Goal: Information Seeking & Learning: Learn about a topic

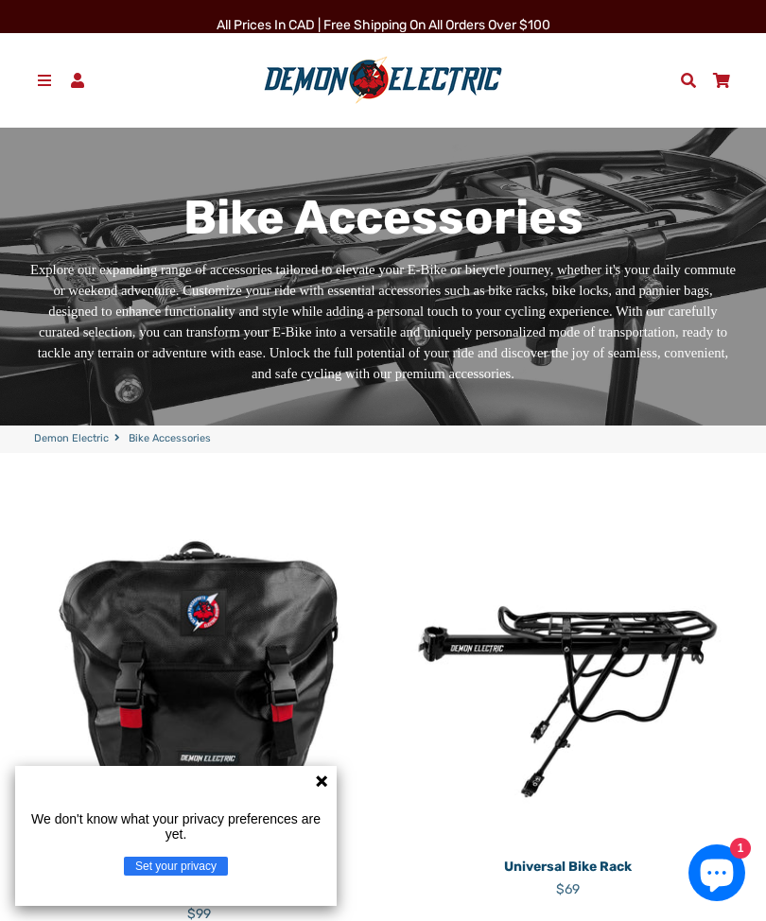
click at [38, 81] on span at bounding box center [45, 80] width 20 height 15
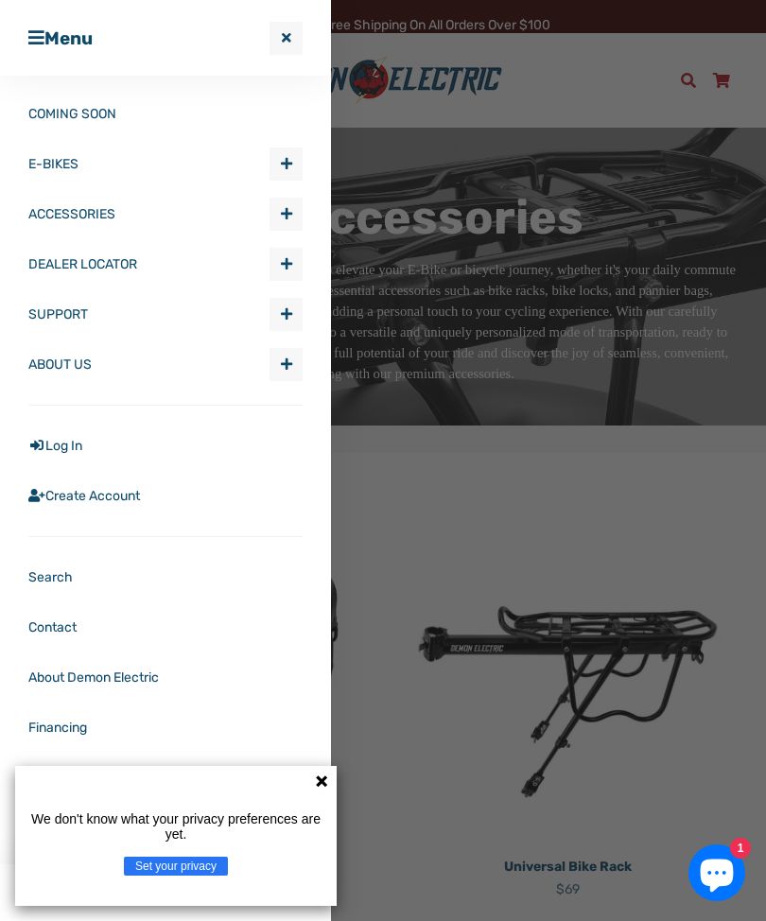
click at [277, 172] on span "Expand submenu E-BIKES" at bounding box center [285, 163] width 31 height 31
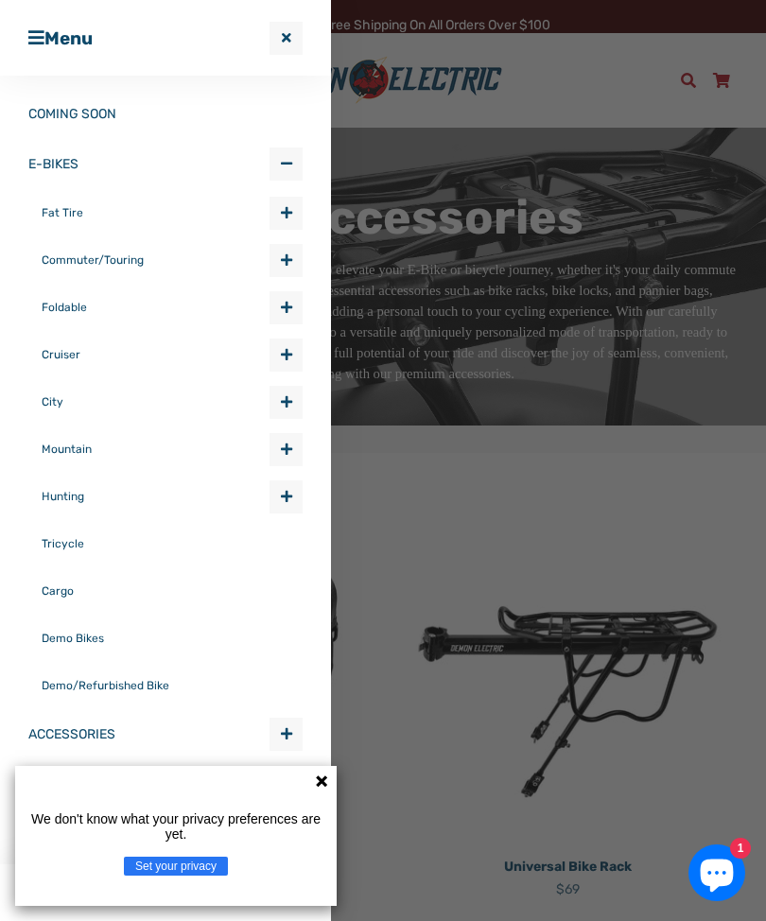
click at [281, 308] on span "button" at bounding box center [286, 307] width 11 height 13
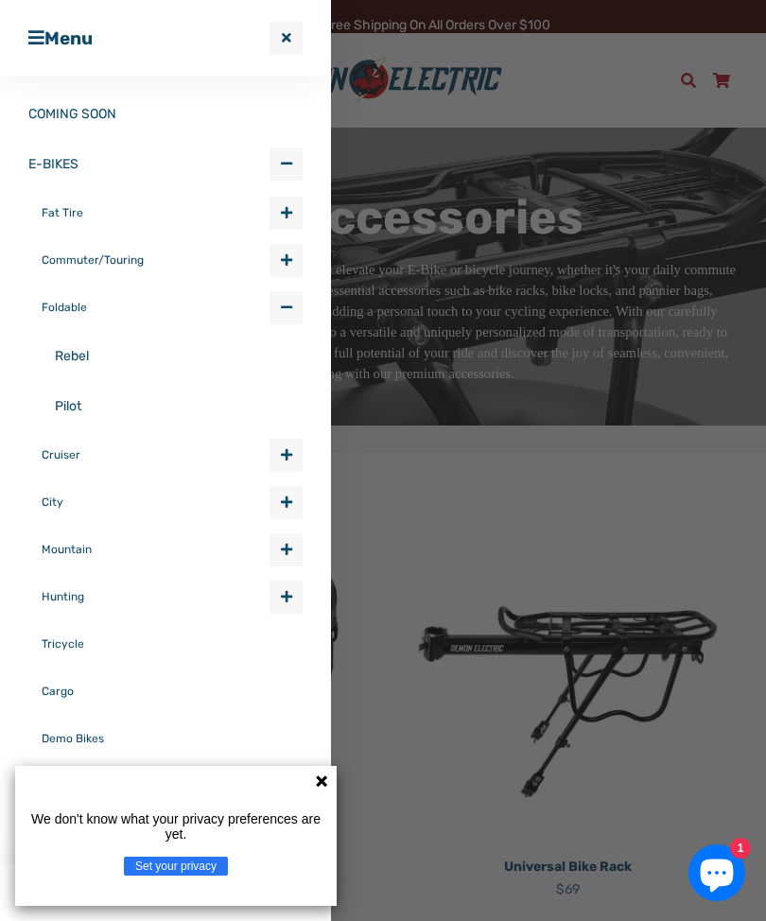
click at [95, 402] on link "Pilot" at bounding box center [179, 406] width 248 height 50
